Goal: Transaction & Acquisition: Purchase product/service

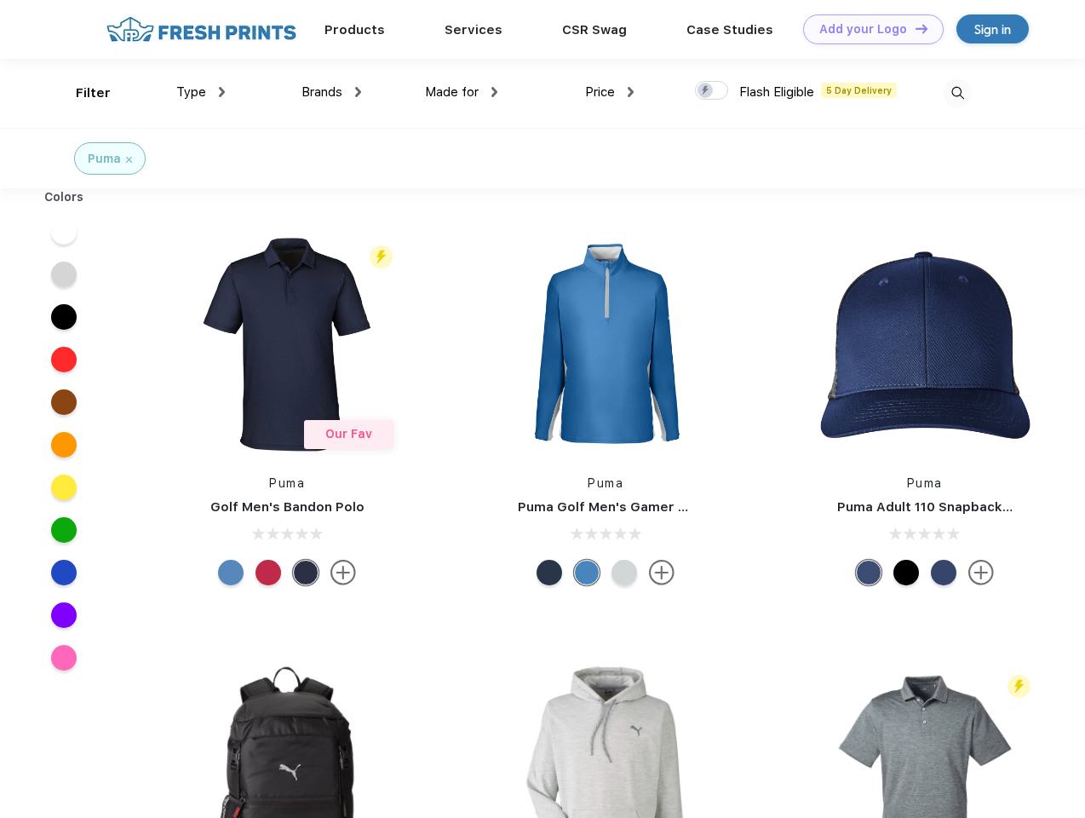
click at [867, 29] on link "Add your Logo Design Tool" at bounding box center [873, 29] width 141 height 30
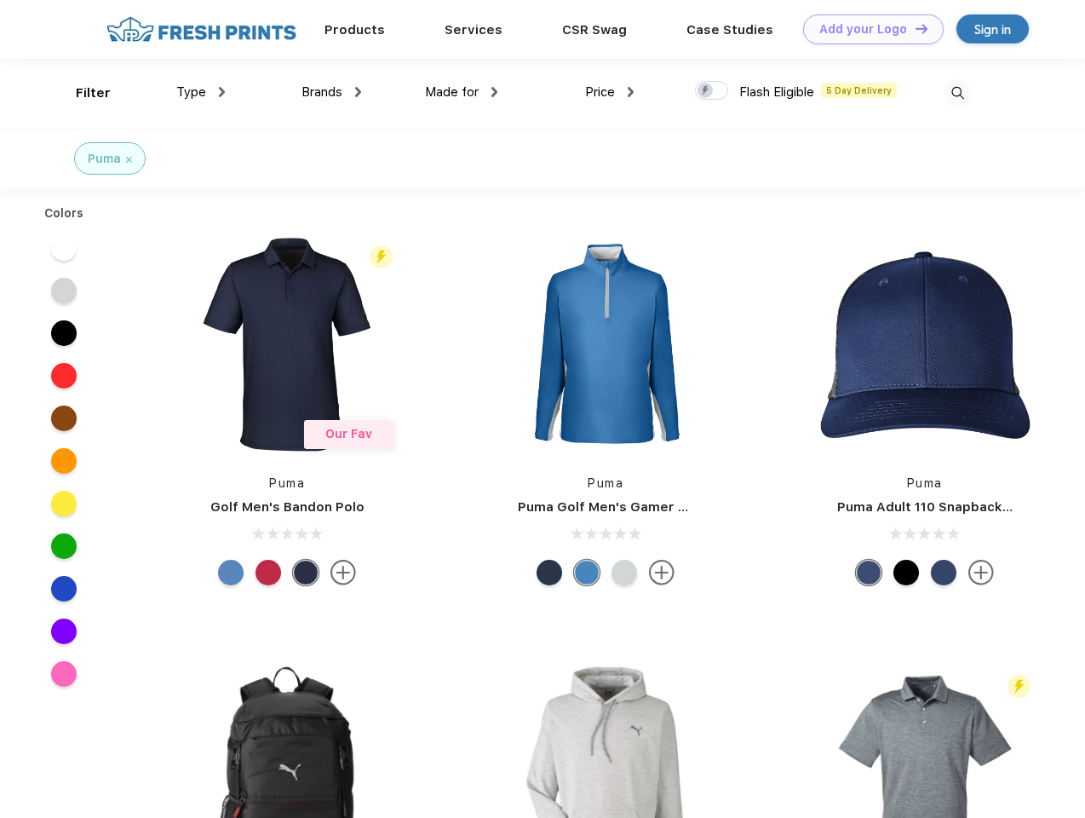
click at [0, 0] on div "Design Tool" at bounding box center [0, 0] width 0 height 0
click at [914, 28] on link "Add your Logo Design Tool" at bounding box center [873, 29] width 141 height 30
click at [82, 93] on div "Filter" at bounding box center [93, 93] width 35 height 20
click at [201, 92] on span "Type" at bounding box center [191, 91] width 30 height 15
click at [331, 92] on span "Brands" at bounding box center [322, 91] width 41 height 15
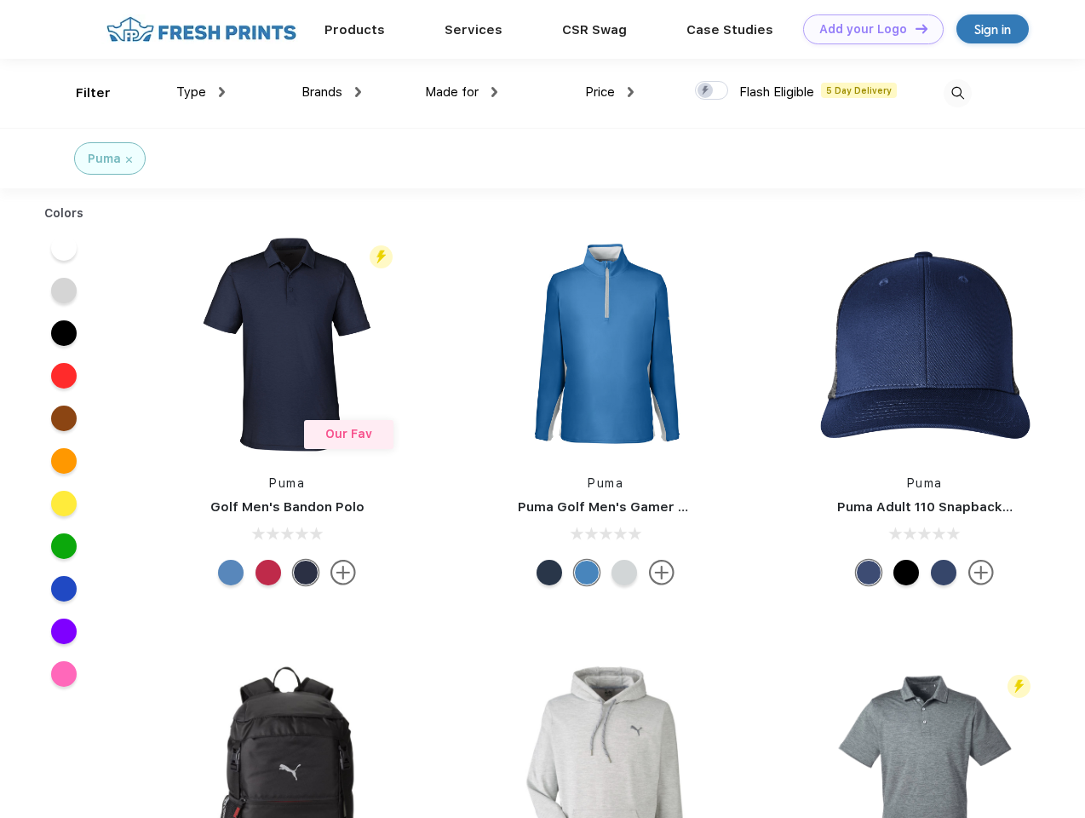
click at [462, 92] on span "Made for" at bounding box center [452, 91] width 54 height 15
click at [610, 92] on span "Price" at bounding box center [600, 91] width 30 height 15
click at [712, 91] on div at bounding box center [711, 90] width 33 height 19
click at [706, 91] on input "checkbox" at bounding box center [700, 85] width 11 height 11
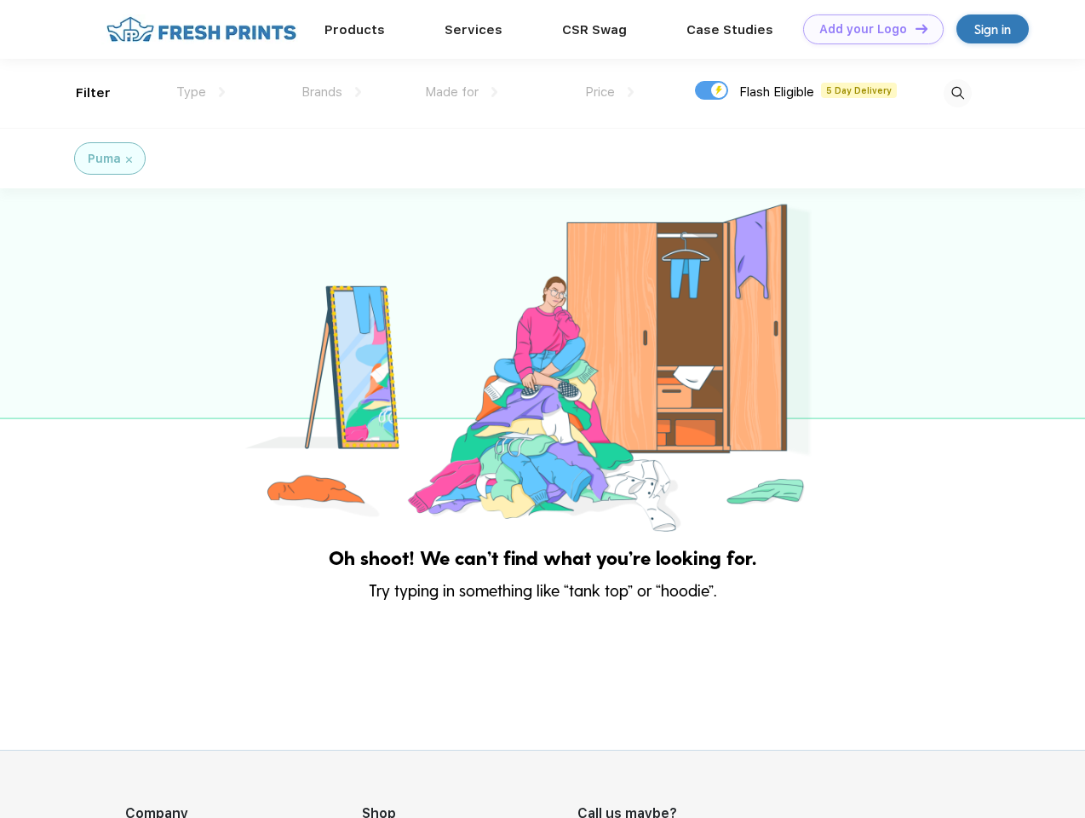
click at [957, 93] on img at bounding box center [958, 93] width 28 height 28
